Goal: Task Accomplishment & Management: Use online tool/utility

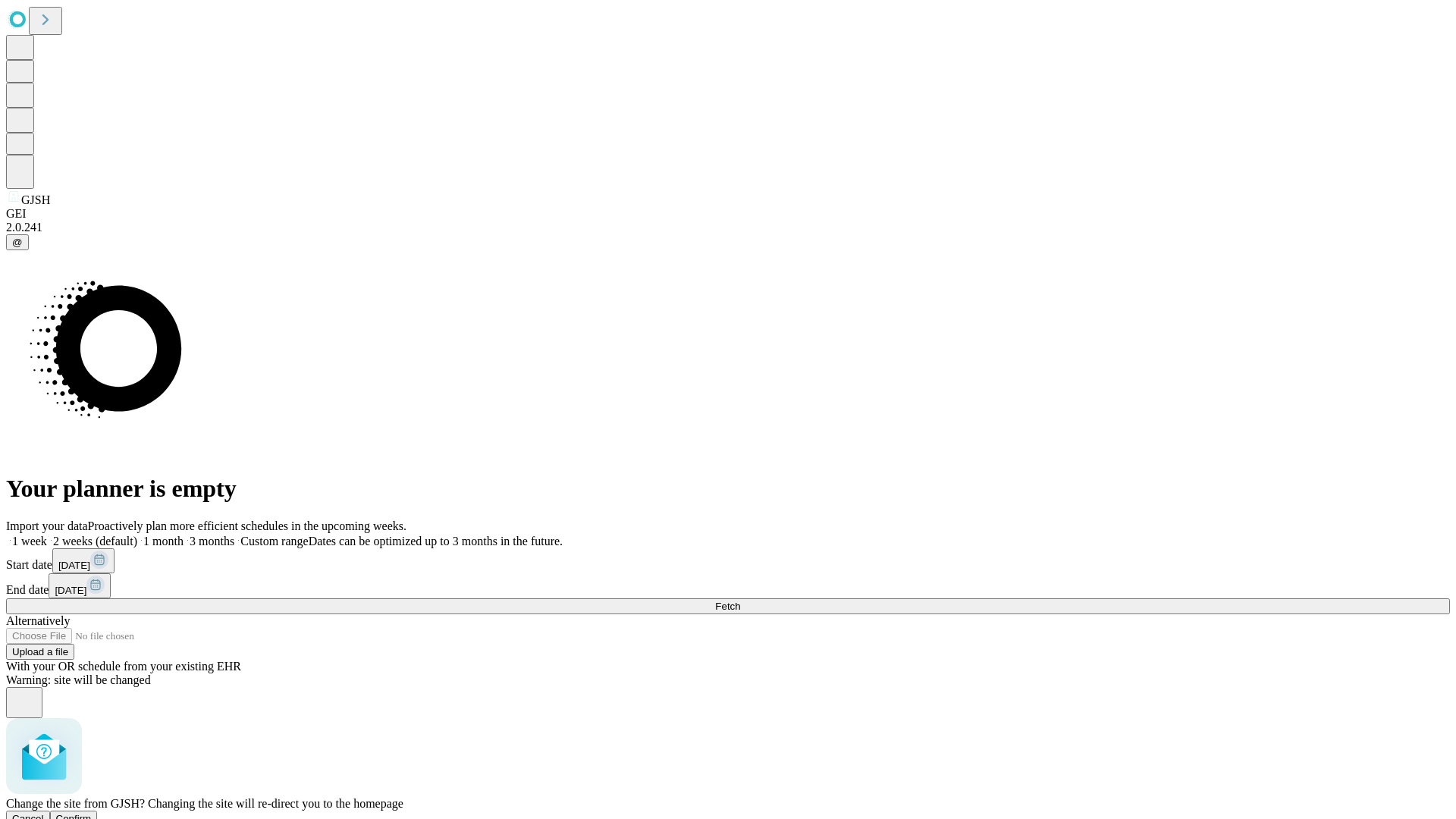
click at [92, 813] on span "Confirm" at bounding box center [74, 819] width 36 height 12
click at [183, 535] on label "1 month" at bounding box center [161, 541] width 46 height 13
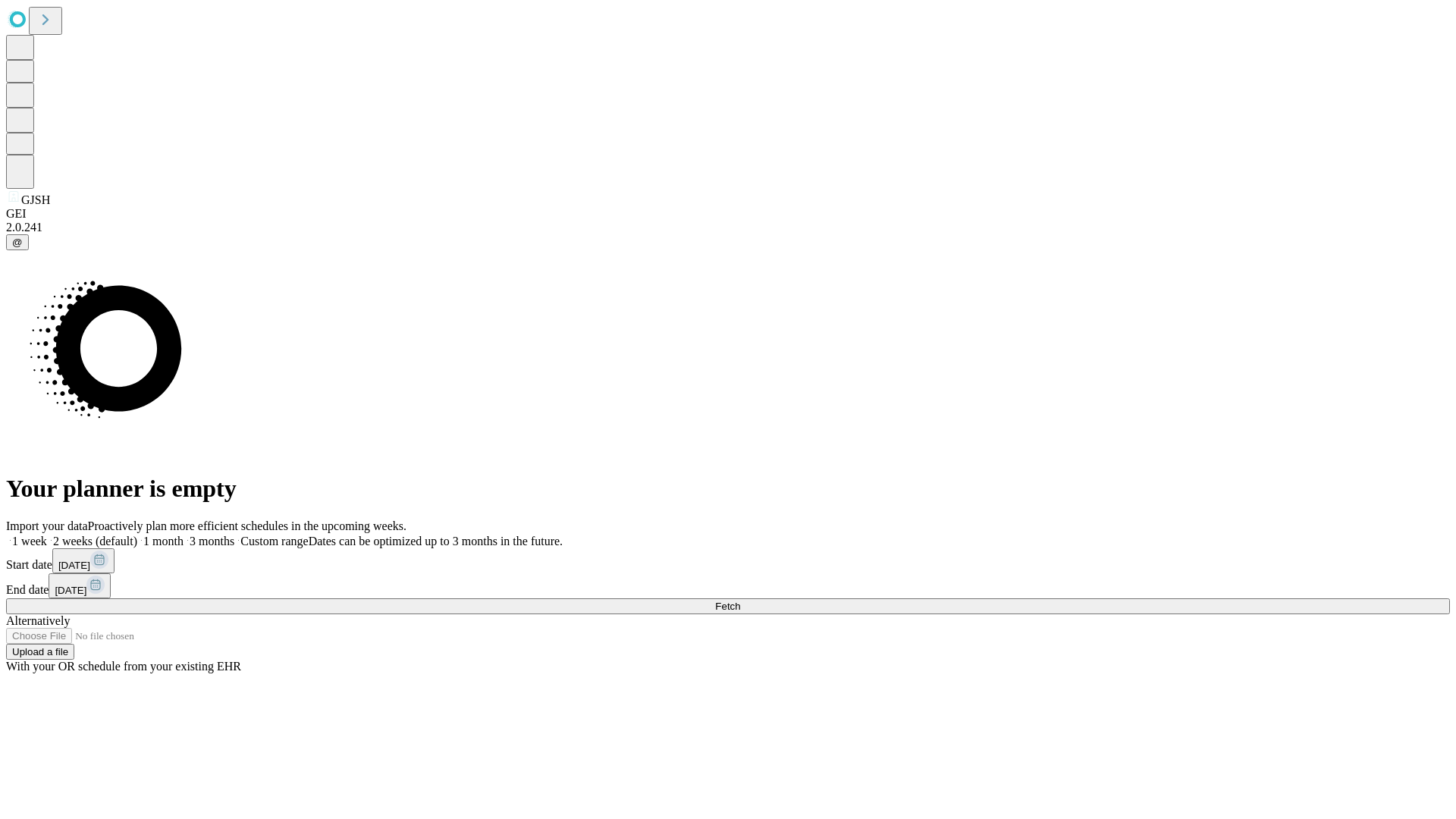
click at [740, 601] on span "Fetch" at bounding box center [728, 607] width 25 height 12
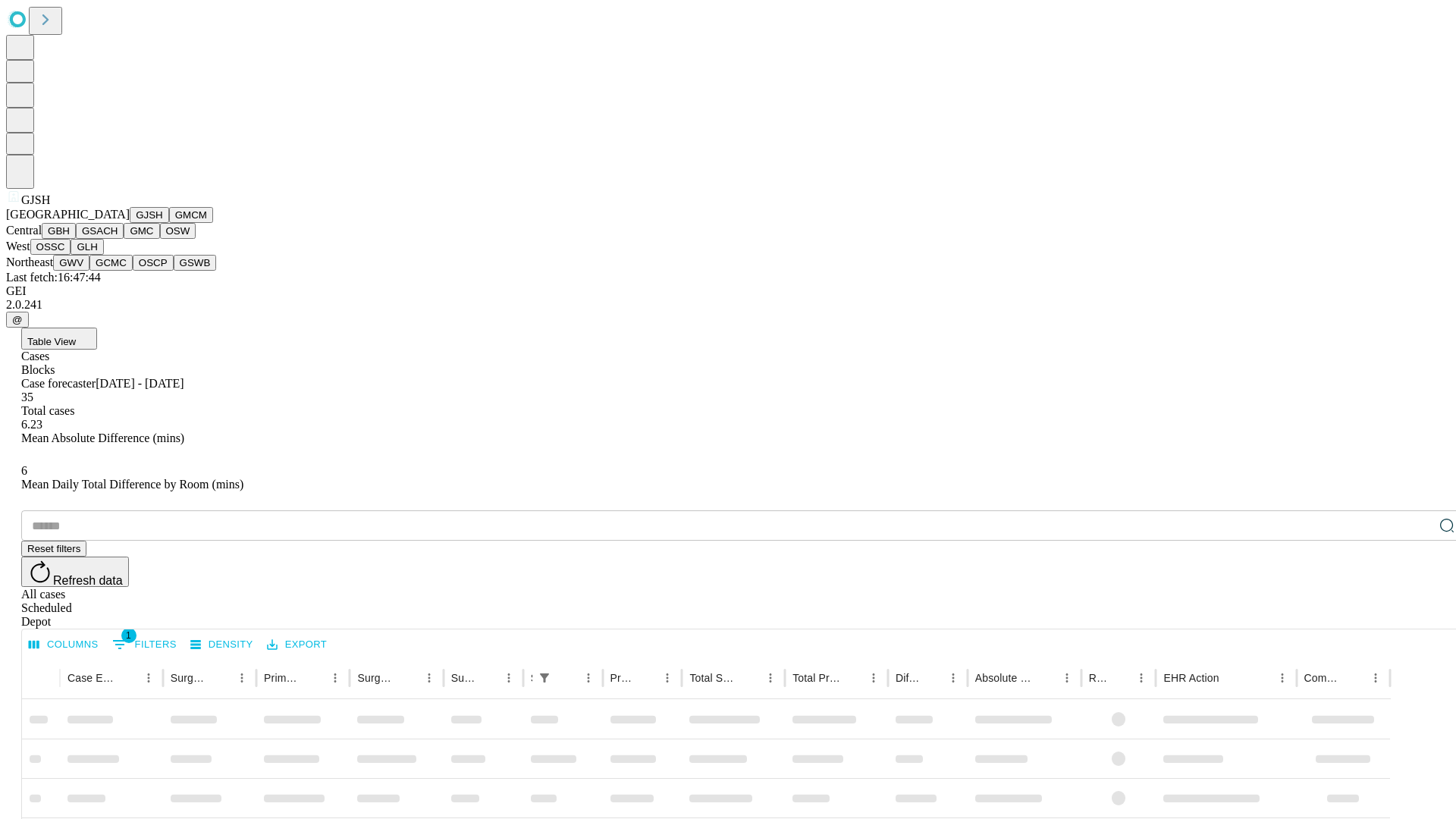
click at [170, 223] on button "GMCM" at bounding box center [191, 215] width 44 height 16
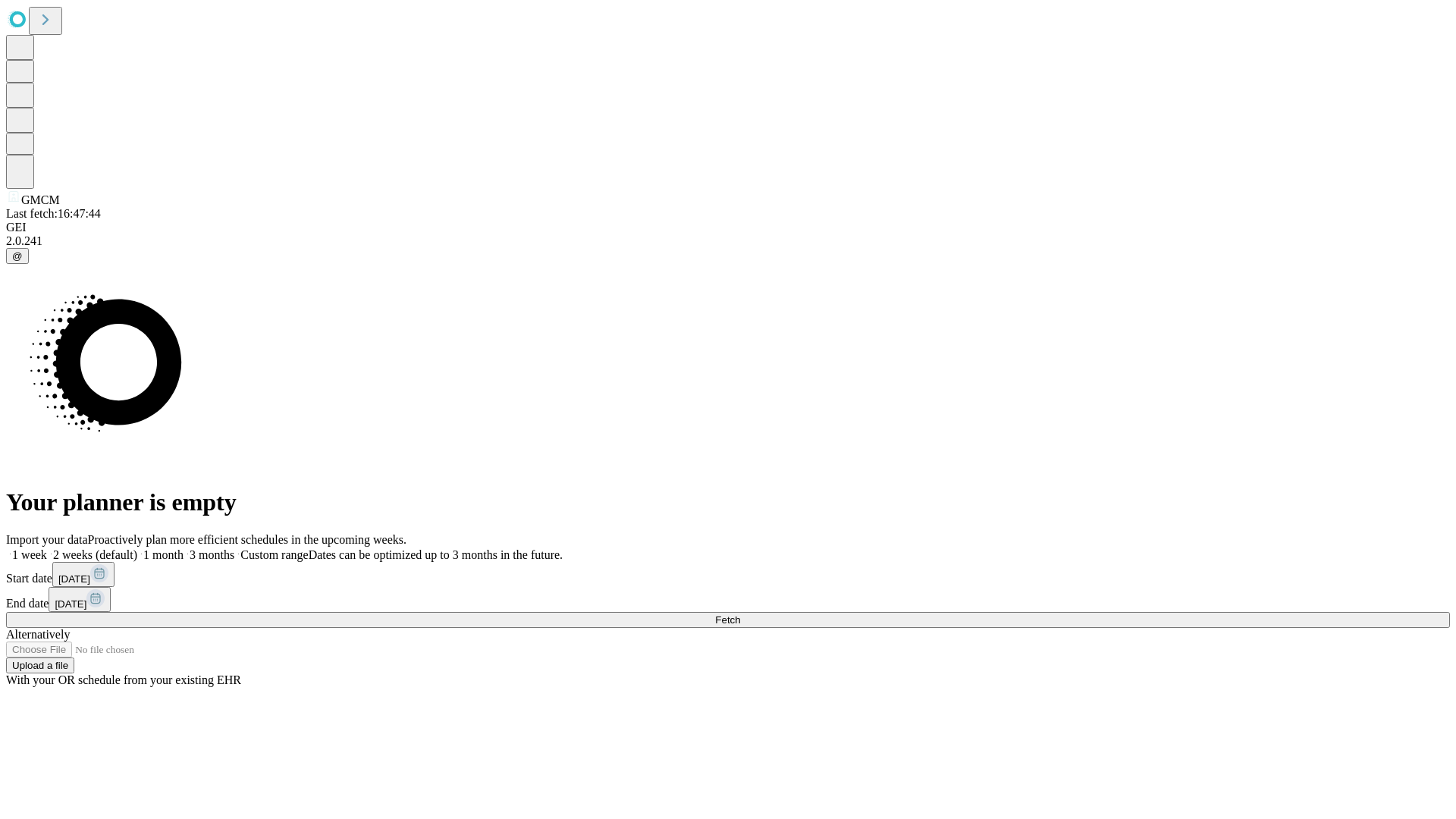
click at [183, 549] on label "1 month" at bounding box center [161, 554] width 46 height 13
click at [740, 614] on span "Fetch" at bounding box center [728, 620] width 25 height 12
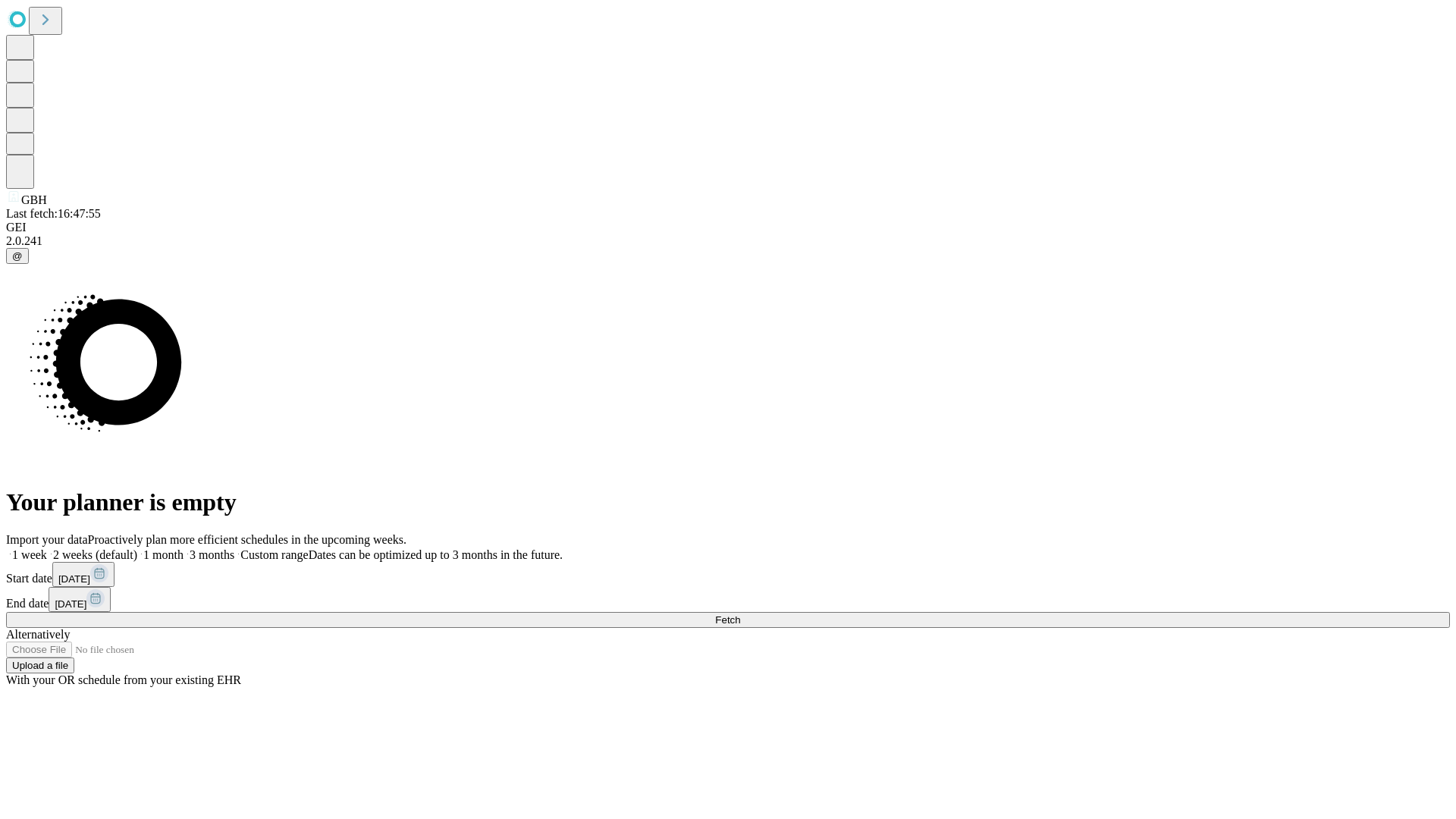
click at [183, 549] on label "1 month" at bounding box center [161, 554] width 46 height 13
click at [740, 614] on span "Fetch" at bounding box center [728, 620] width 25 height 12
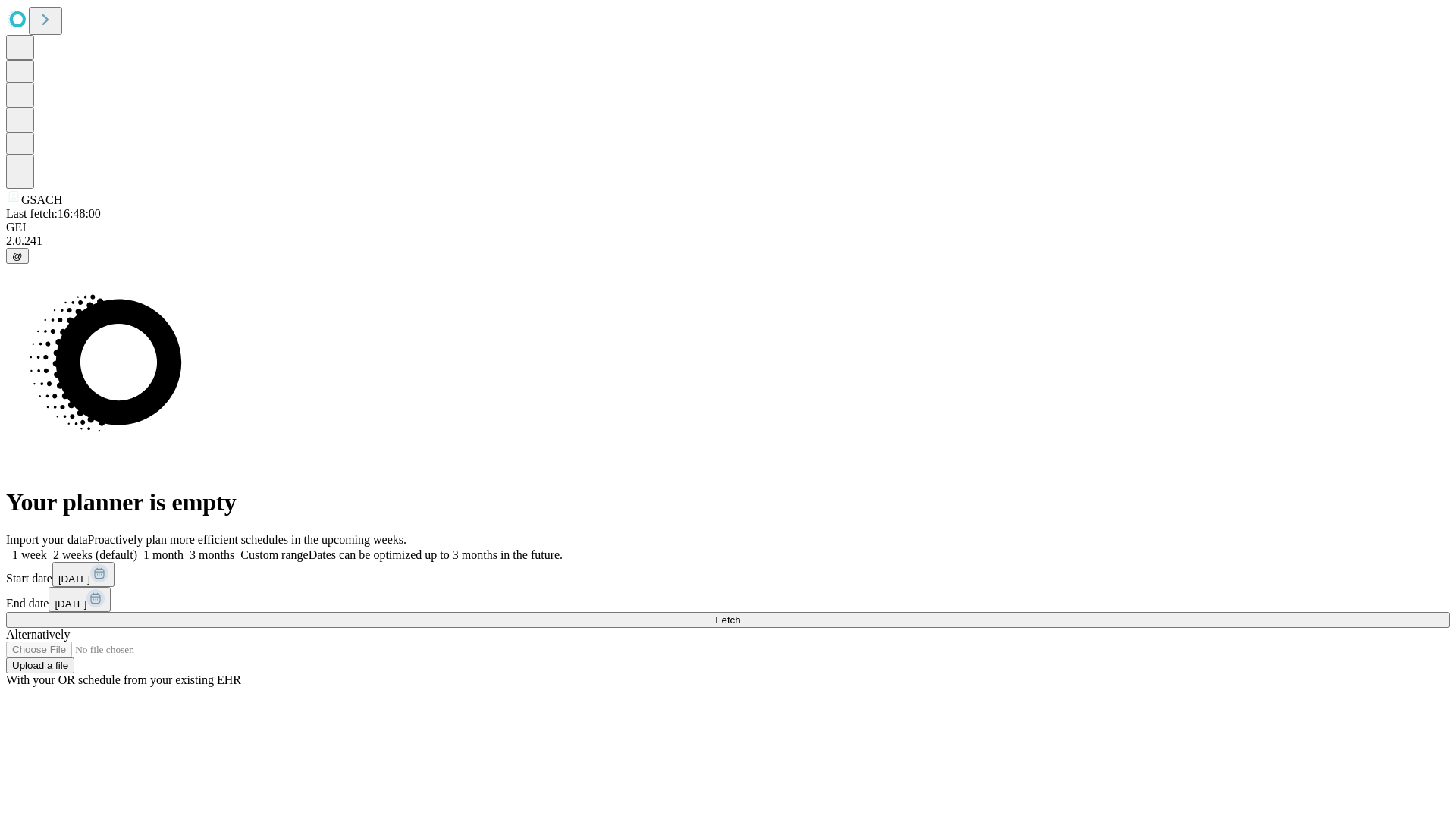
click at [183, 549] on label "1 month" at bounding box center [161, 554] width 46 height 13
click at [740, 614] on span "Fetch" at bounding box center [728, 620] width 25 height 12
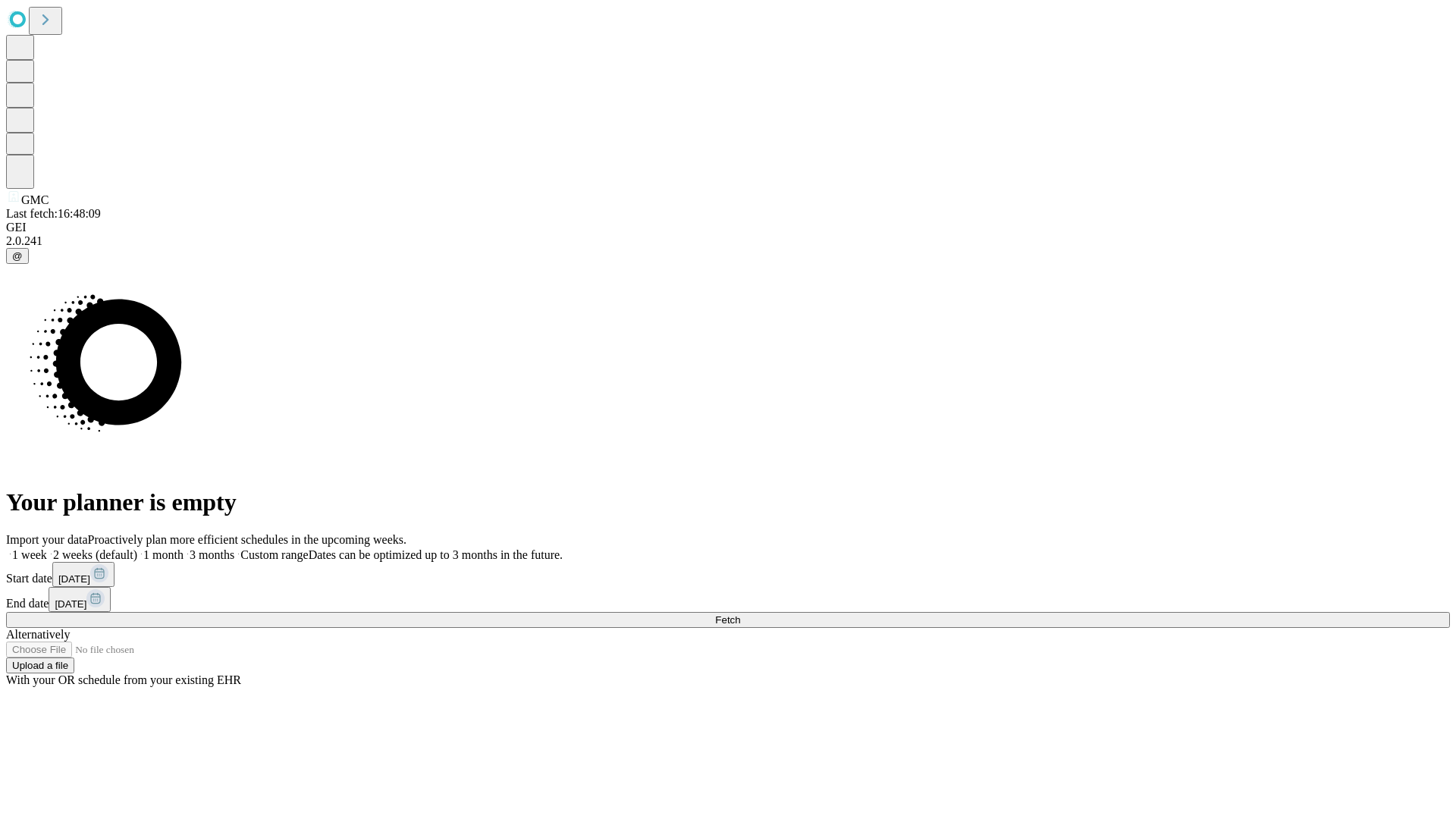
click at [183, 549] on label "1 month" at bounding box center [161, 554] width 46 height 13
click at [740, 614] on span "Fetch" at bounding box center [728, 620] width 25 height 12
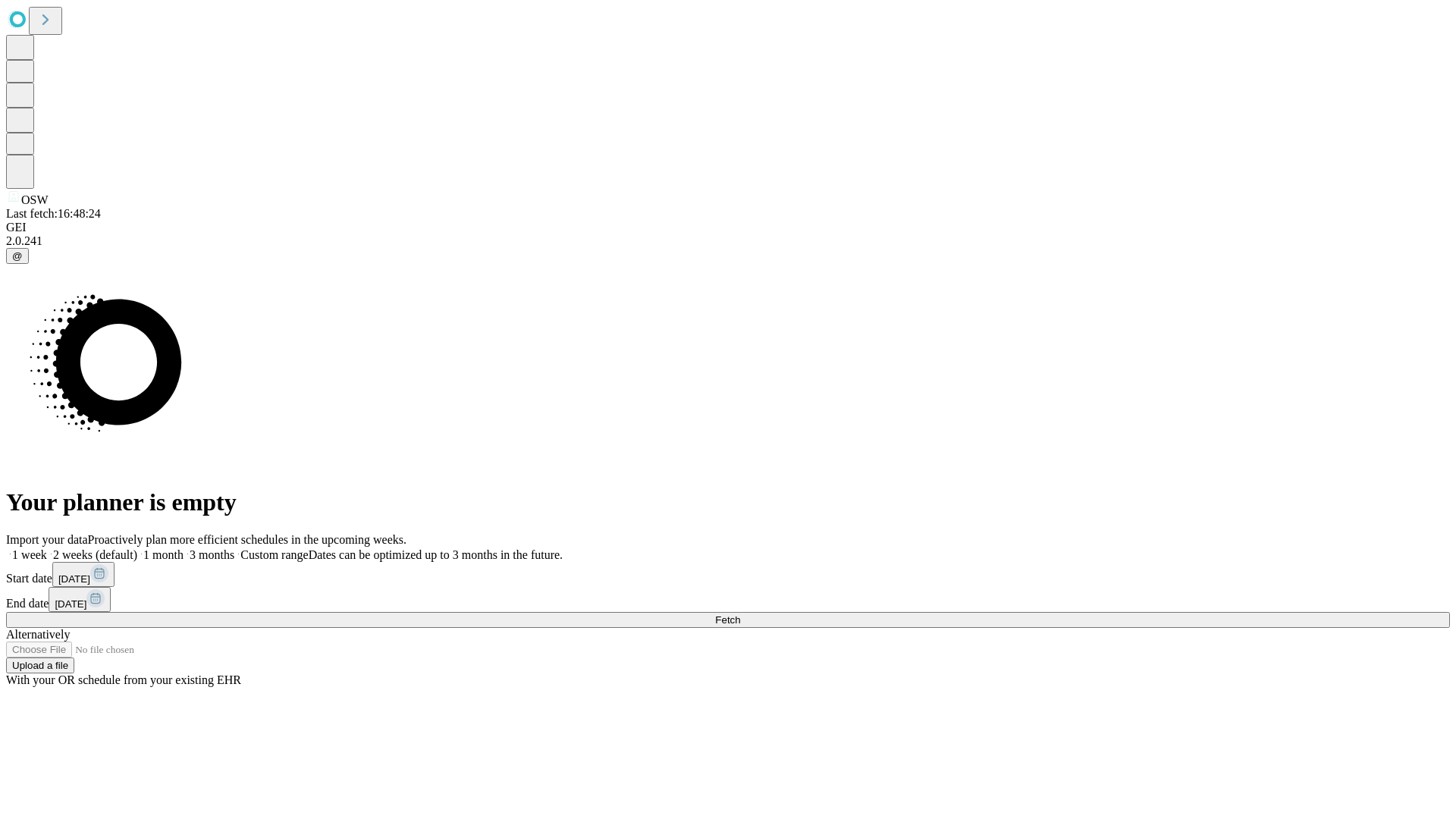
click at [183, 549] on label "1 month" at bounding box center [161, 554] width 46 height 13
click at [740, 614] on span "Fetch" at bounding box center [728, 620] width 25 height 12
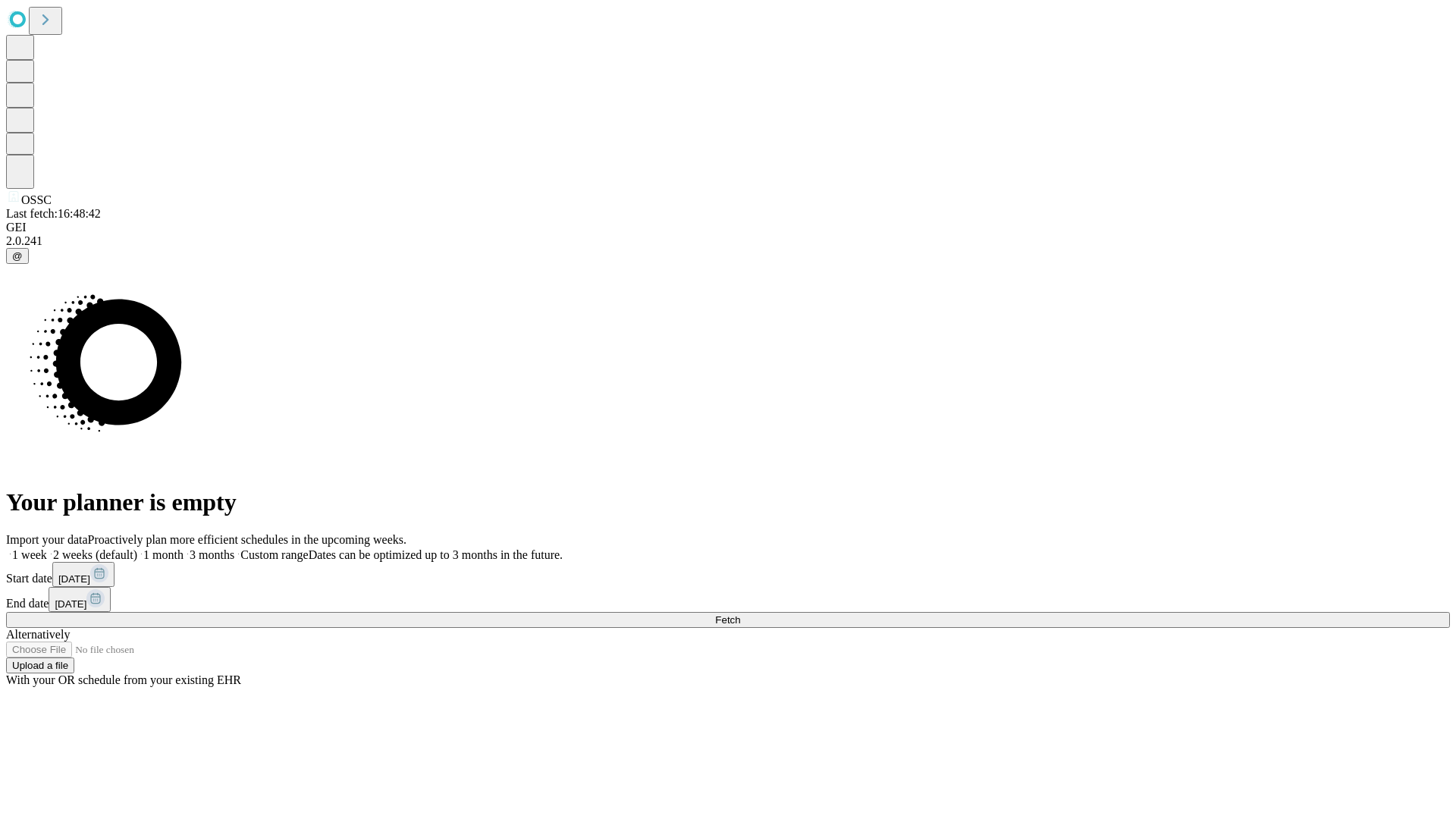
click at [183, 549] on label "1 month" at bounding box center [161, 554] width 46 height 13
click at [740, 614] on span "Fetch" at bounding box center [728, 620] width 25 height 12
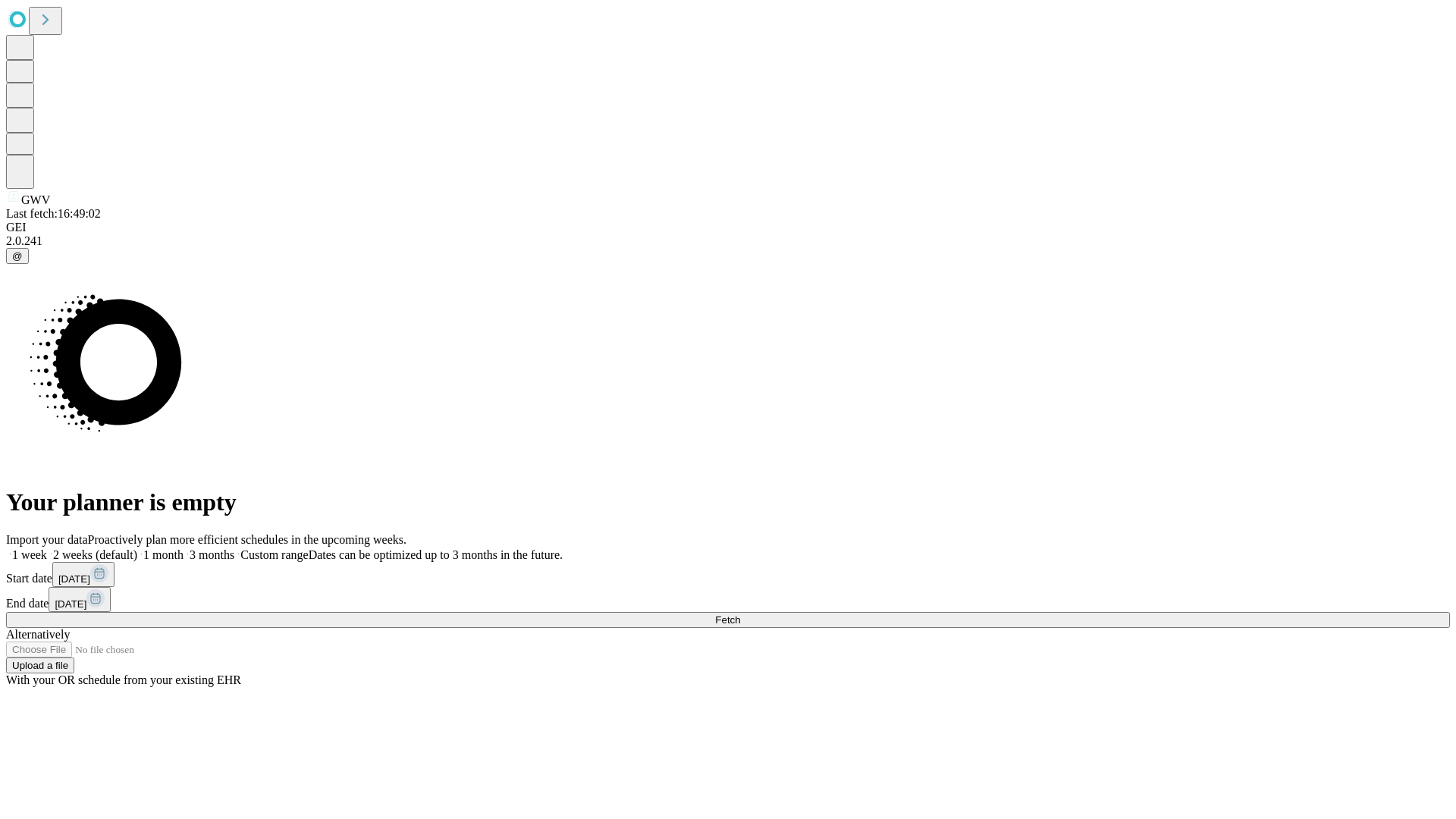
click at [183, 549] on label "1 month" at bounding box center [161, 554] width 46 height 13
click at [740, 614] on span "Fetch" at bounding box center [728, 620] width 25 height 12
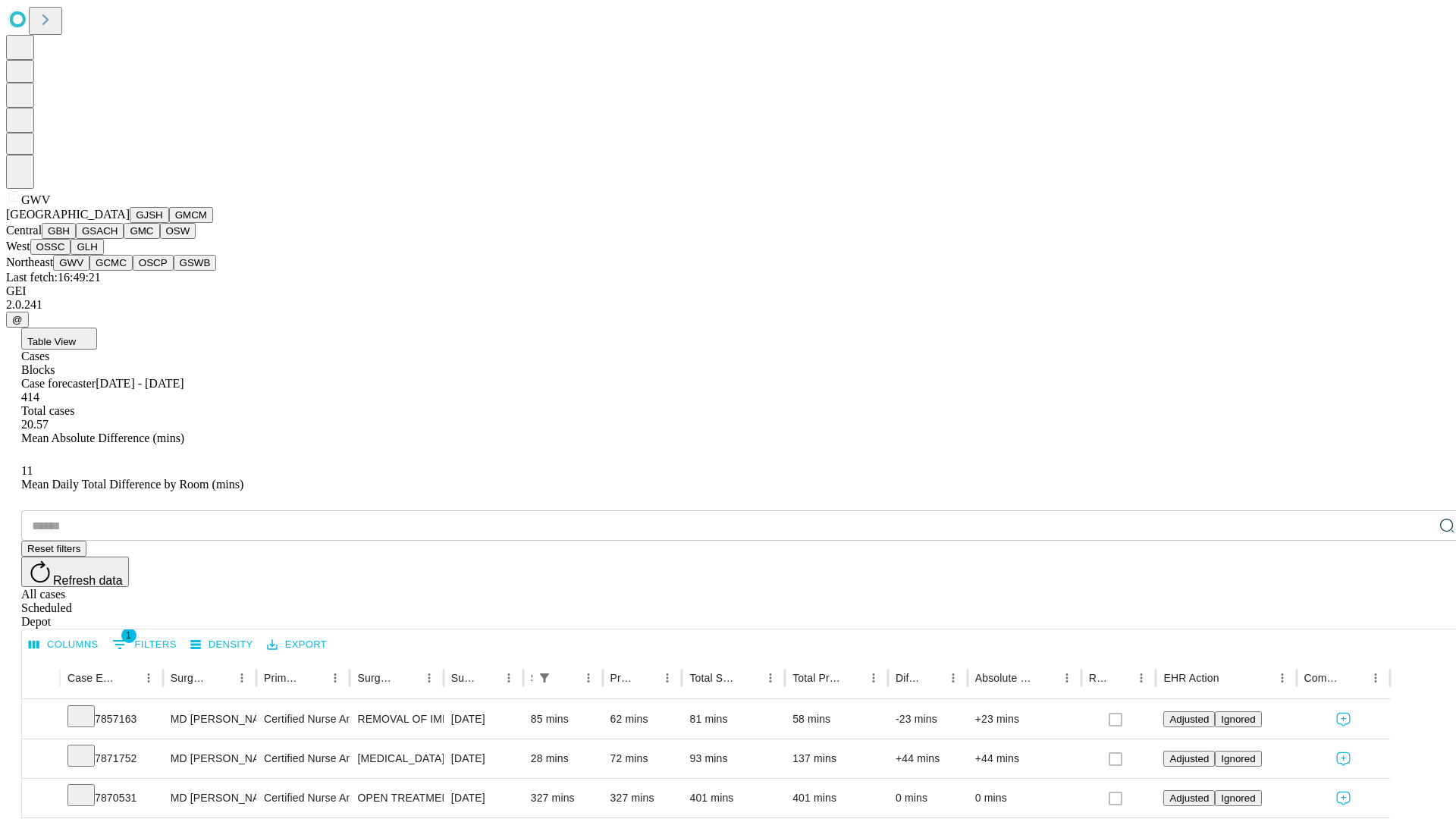
click at [117, 270] on button "GCMC" at bounding box center [110, 263] width 44 height 16
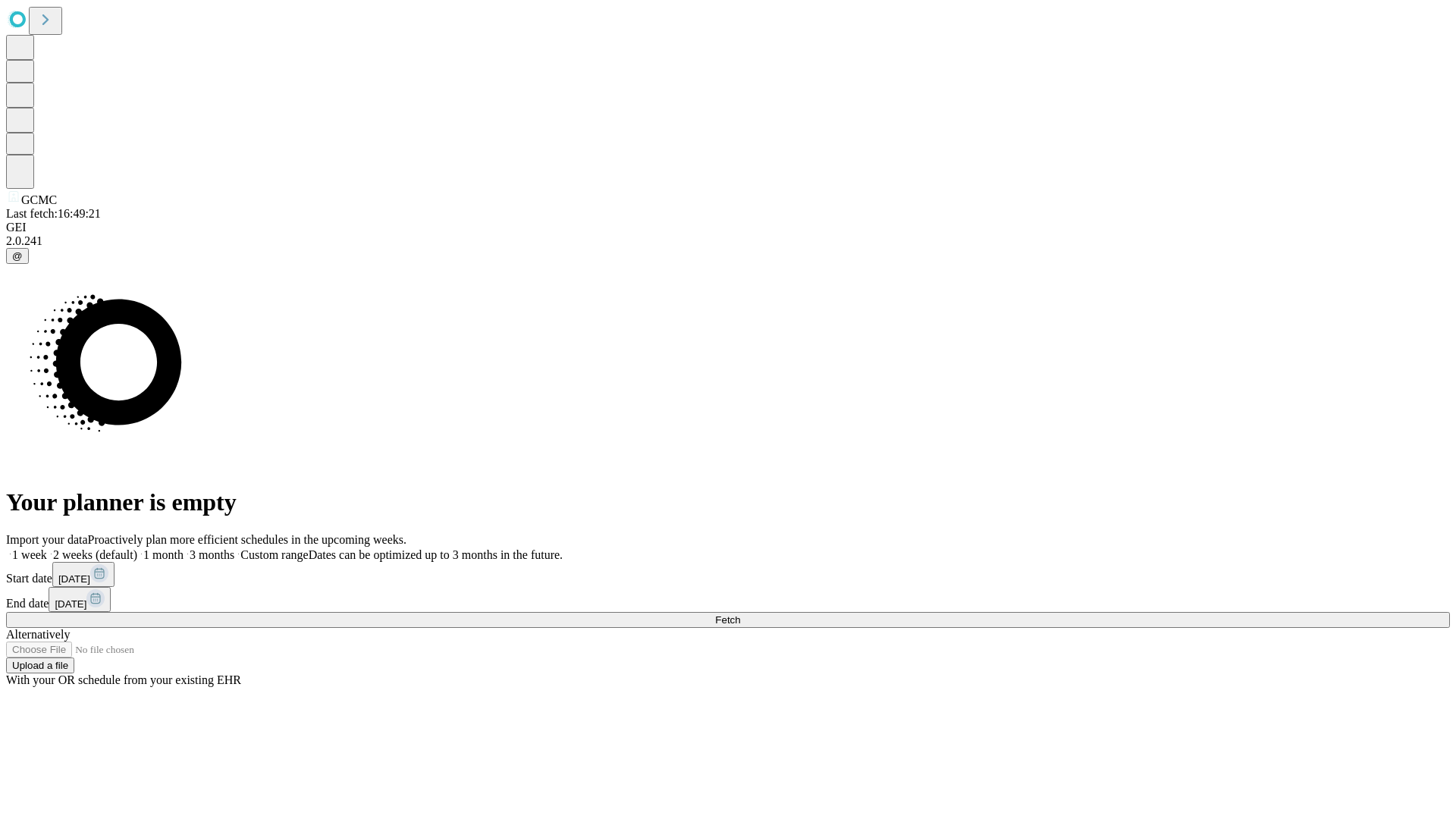
click at [183, 549] on label "1 month" at bounding box center [161, 554] width 46 height 13
click at [740, 614] on span "Fetch" at bounding box center [728, 620] width 25 height 12
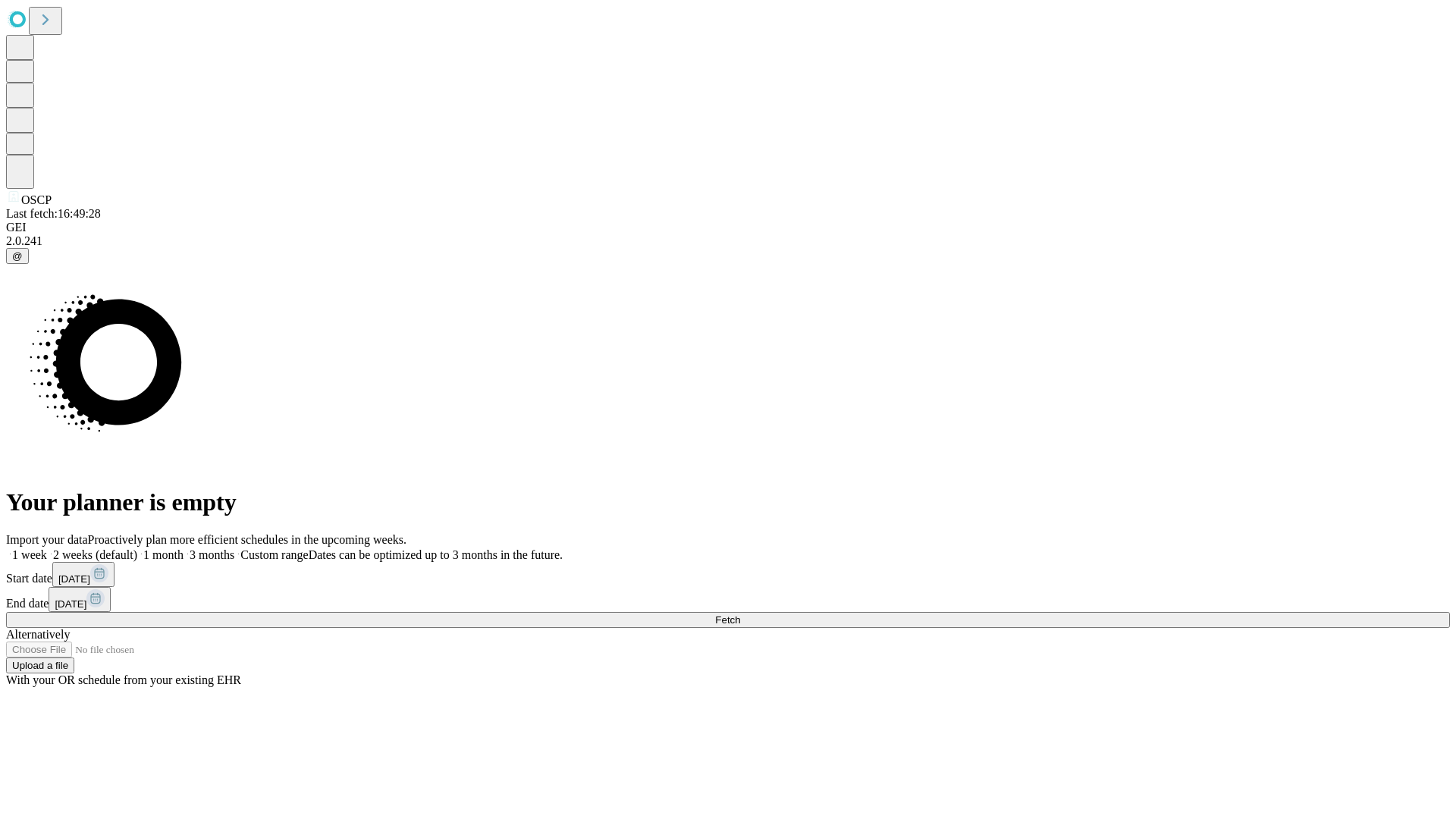
click at [183, 549] on label "1 month" at bounding box center [161, 554] width 46 height 13
click at [740, 614] on span "Fetch" at bounding box center [728, 620] width 25 height 12
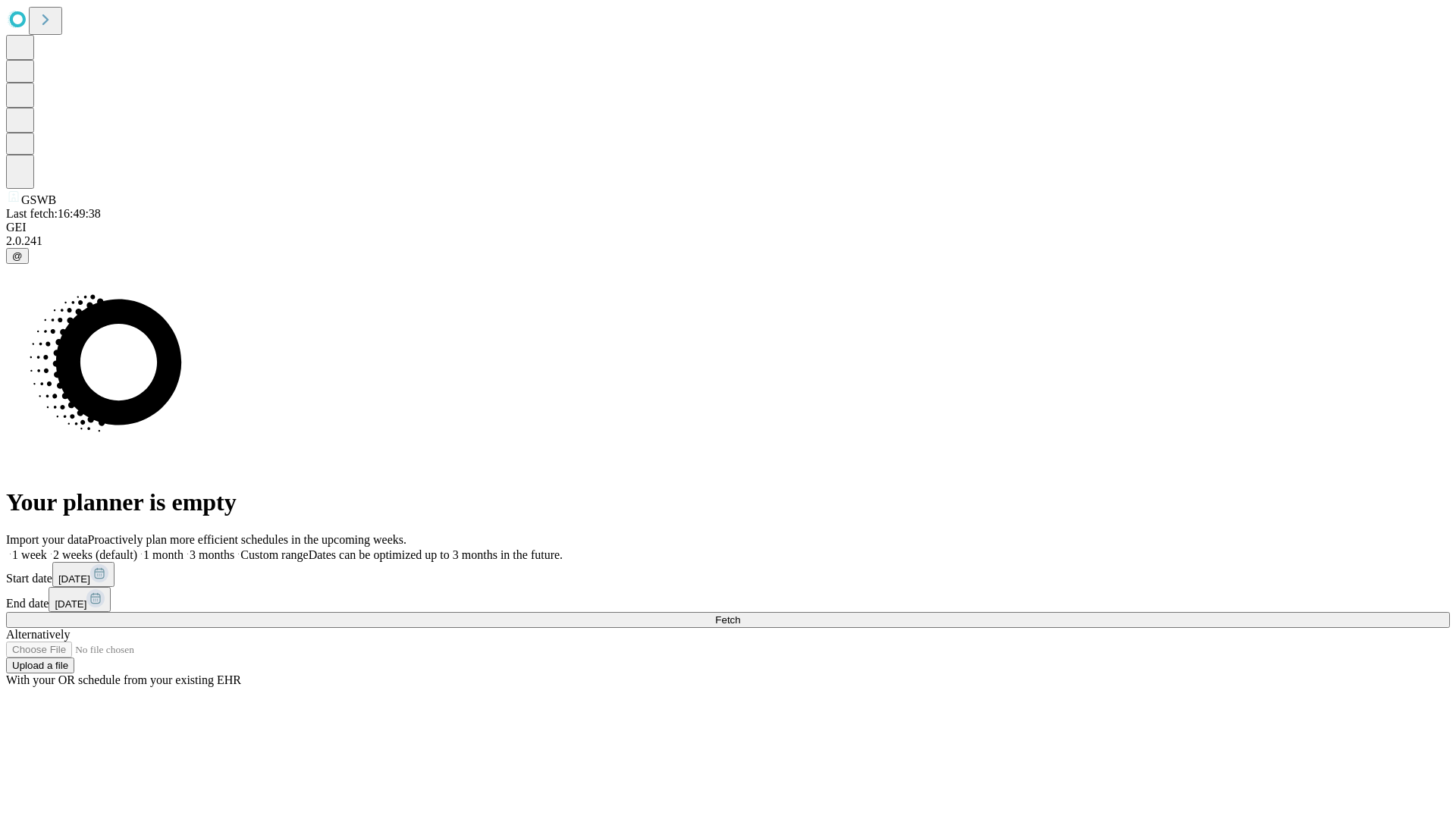
click at [183, 549] on label "1 month" at bounding box center [161, 554] width 46 height 13
click at [740, 614] on span "Fetch" at bounding box center [728, 620] width 25 height 12
